Goal: Share content

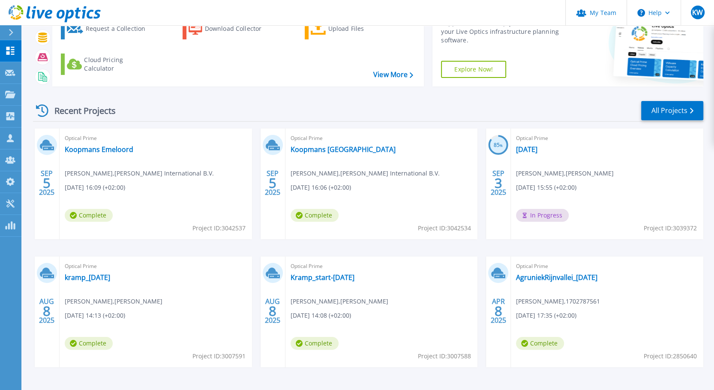
scroll to position [84, 0]
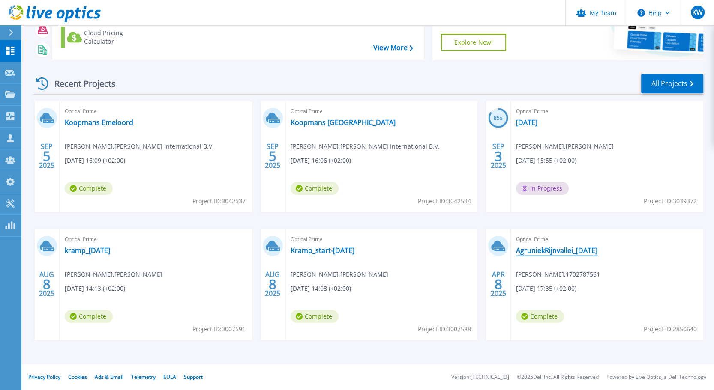
click at [539, 250] on link "AgruniekRijnvallei_[DATE]" at bounding box center [556, 250] width 81 height 9
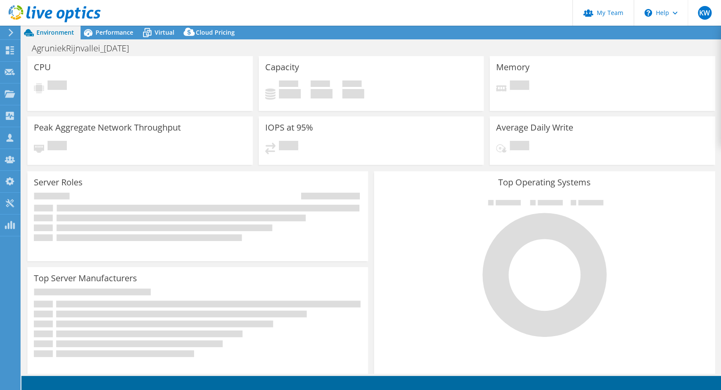
select select "USD"
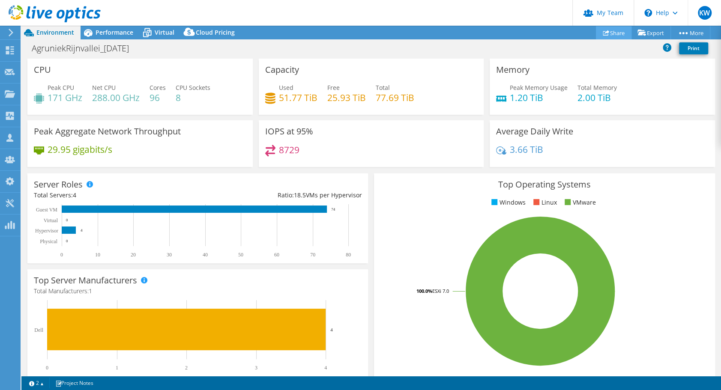
click at [615, 32] on link "Share" at bounding box center [614, 32] width 36 height 13
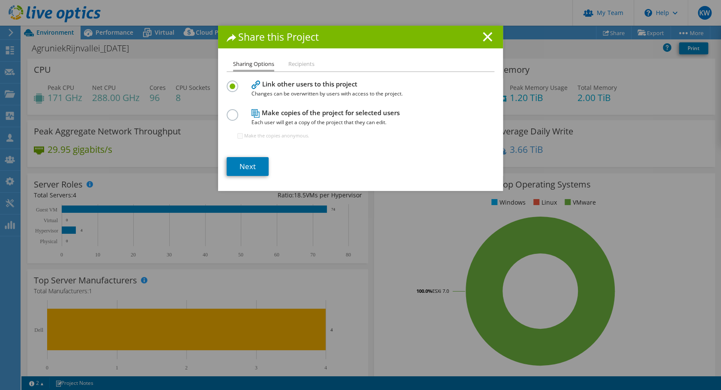
click at [478, 39] on h1 "Share this Project" at bounding box center [361, 37] width 268 height 10
click at [483, 36] on line at bounding box center [487, 37] width 9 height 9
